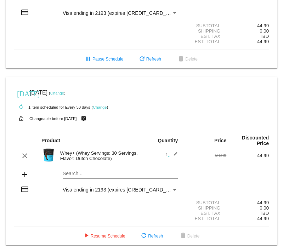
scroll to position [290, 0]
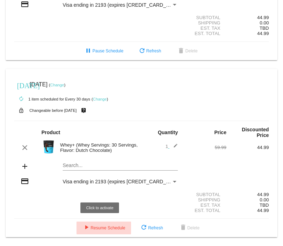
click at [101, 227] on span "play_arrow Resume Schedule" at bounding box center [103, 228] width 43 height 5
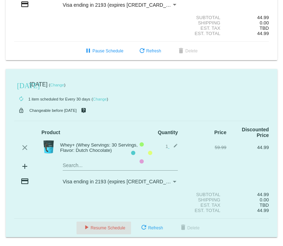
scroll to position [269, 0]
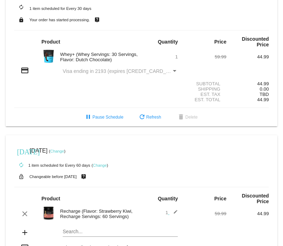
scroll to position [9, 0]
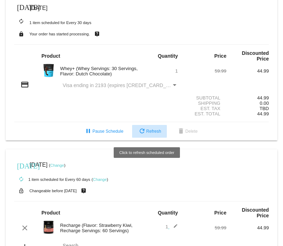
click at [149, 131] on span "refresh Refresh" at bounding box center [149, 131] width 23 height 5
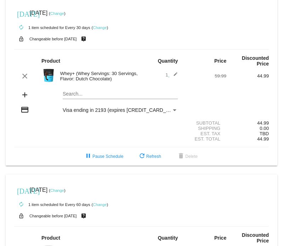
scroll to position [0, 0]
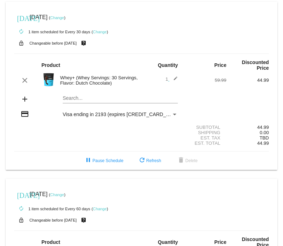
click at [64, 17] on link "Change" at bounding box center [57, 18] width 14 height 4
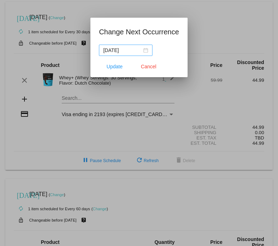
click at [144, 52] on div "[DATE]" at bounding box center [125, 50] width 45 height 8
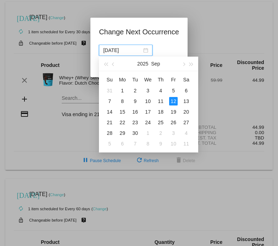
click at [160, 63] on div "[DATE]" at bounding box center [149, 64] width 62 height 14
click at [158, 64] on button "Sep" at bounding box center [155, 64] width 9 height 14
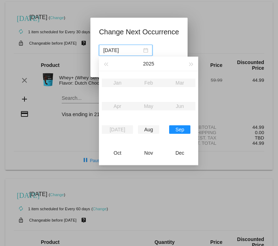
click at [148, 131] on div "Aug" at bounding box center [148, 129] width 21 height 8
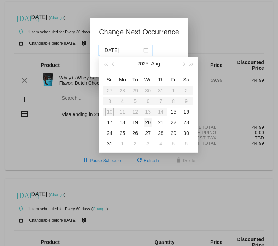
click at [147, 119] on div "20" at bounding box center [147, 122] width 8 height 8
type input "[DATE]"
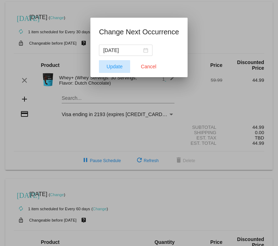
click at [119, 67] on span "Update" at bounding box center [115, 67] width 16 height 6
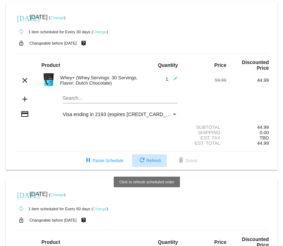
click at [147, 161] on span "refresh Refresh" at bounding box center [149, 160] width 23 height 5
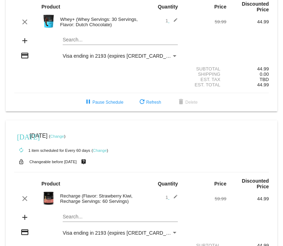
scroll to position [47, 0]
